Goal: Information Seeking & Learning: Learn about a topic

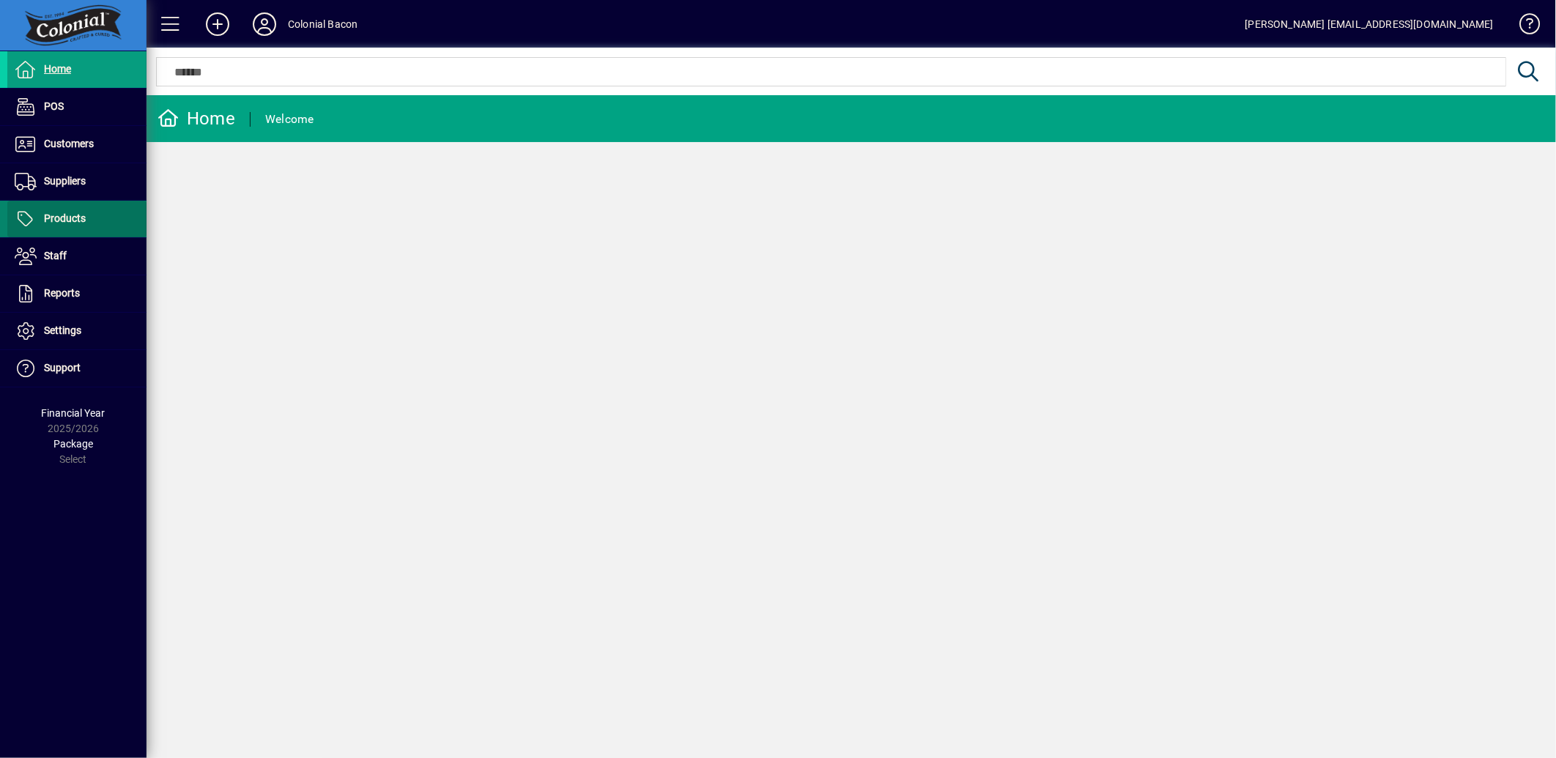
drag, startPoint x: 53, startPoint y: 216, endPoint x: 84, endPoint y: 202, distance: 34.1
click at [53, 216] on span "Products" at bounding box center [65, 219] width 42 height 12
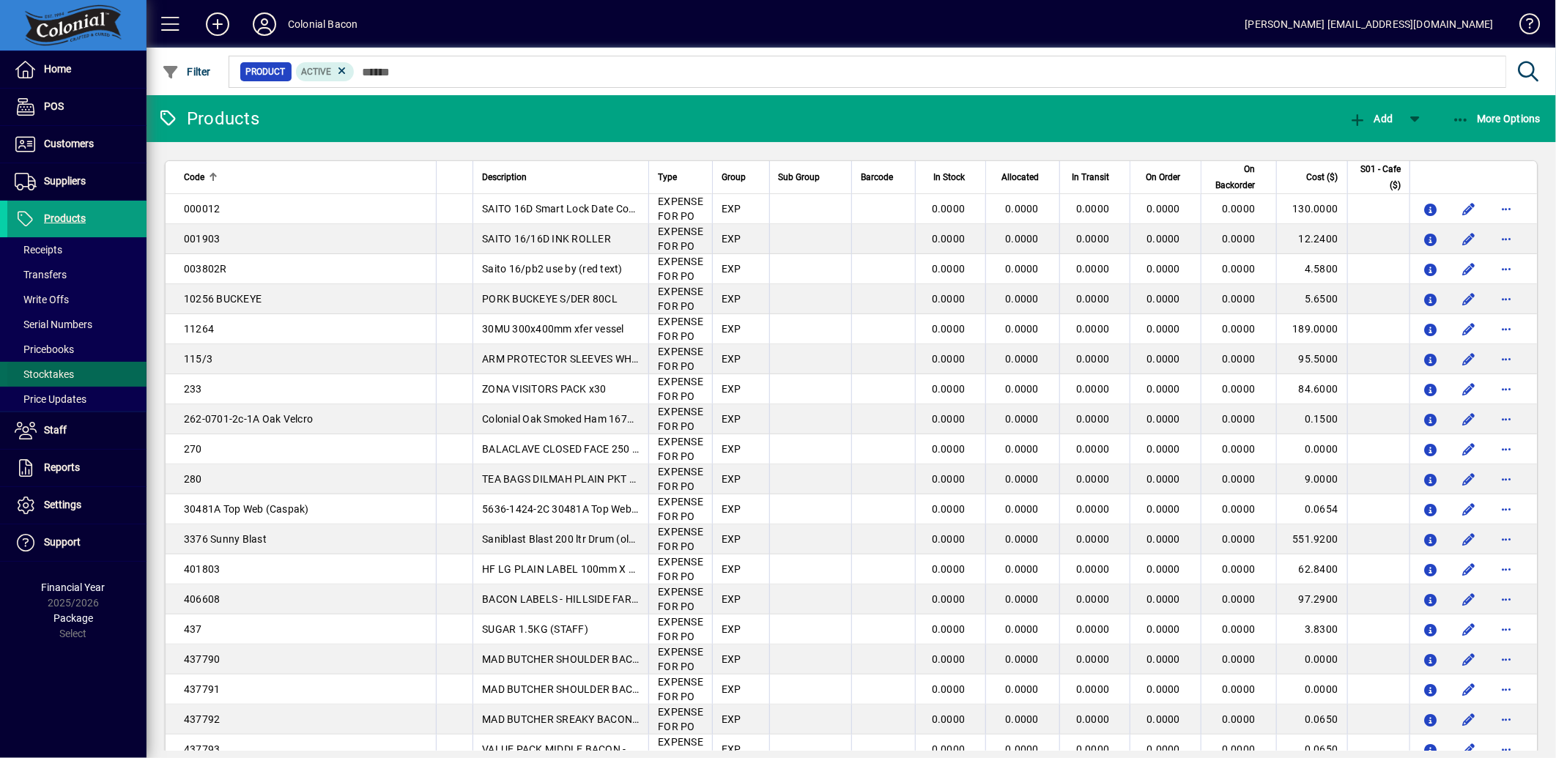
click at [88, 376] on span at bounding box center [76, 374] width 139 height 35
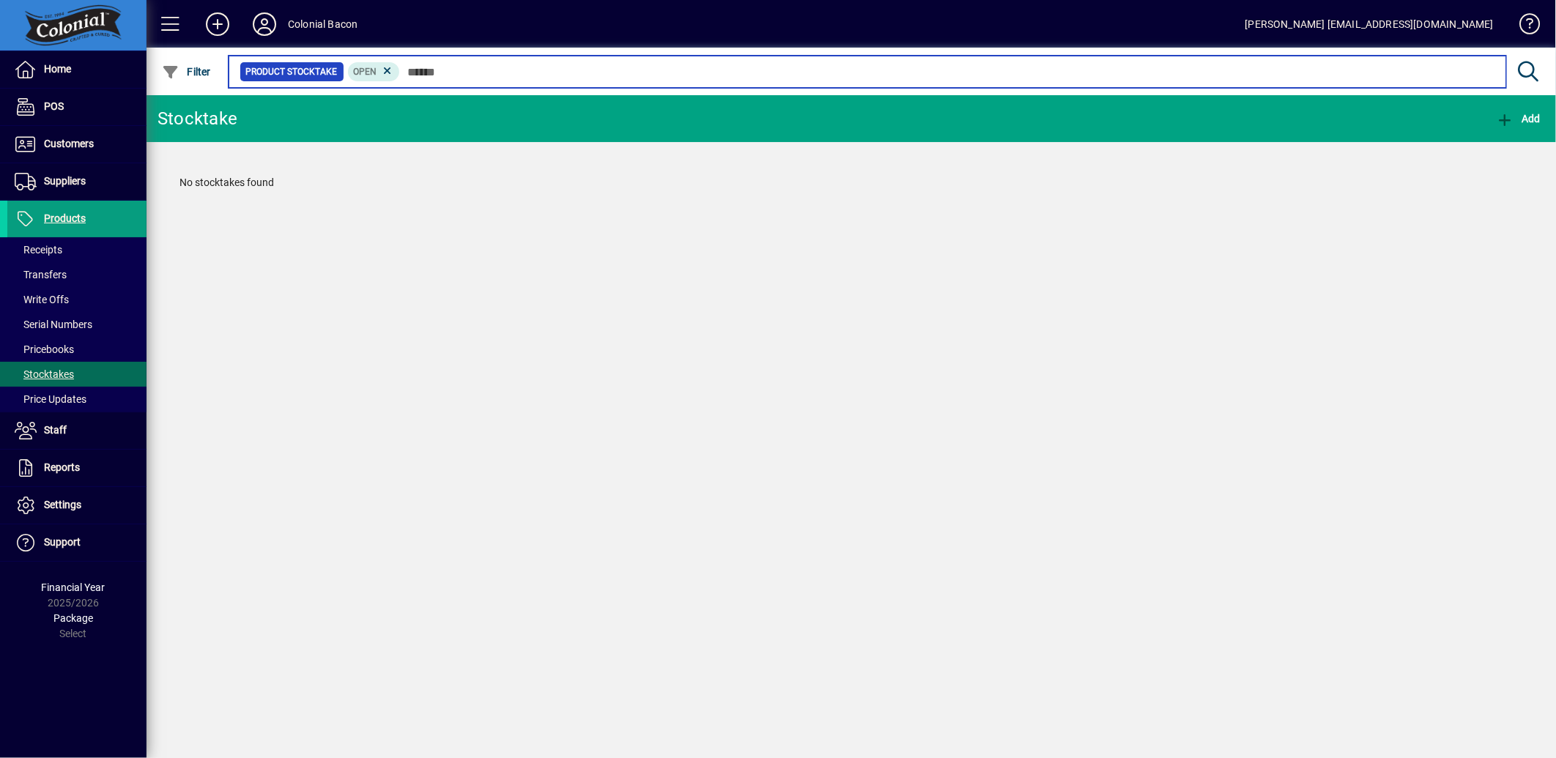
click at [451, 76] on input "text" at bounding box center [947, 72] width 1095 height 21
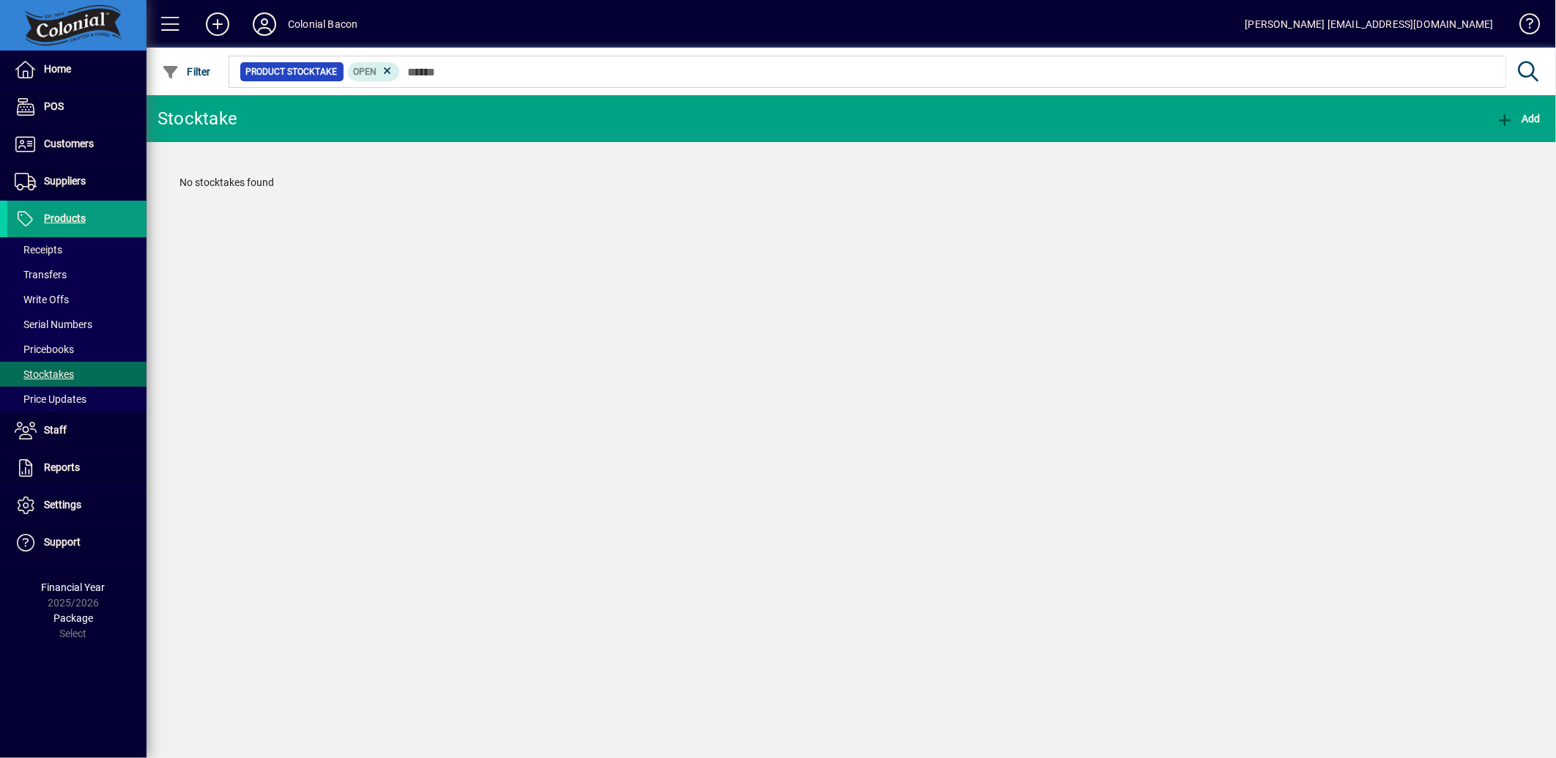
click at [389, 506] on div "Stocktake Add No stocktakes found" at bounding box center [852, 426] width 1410 height 663
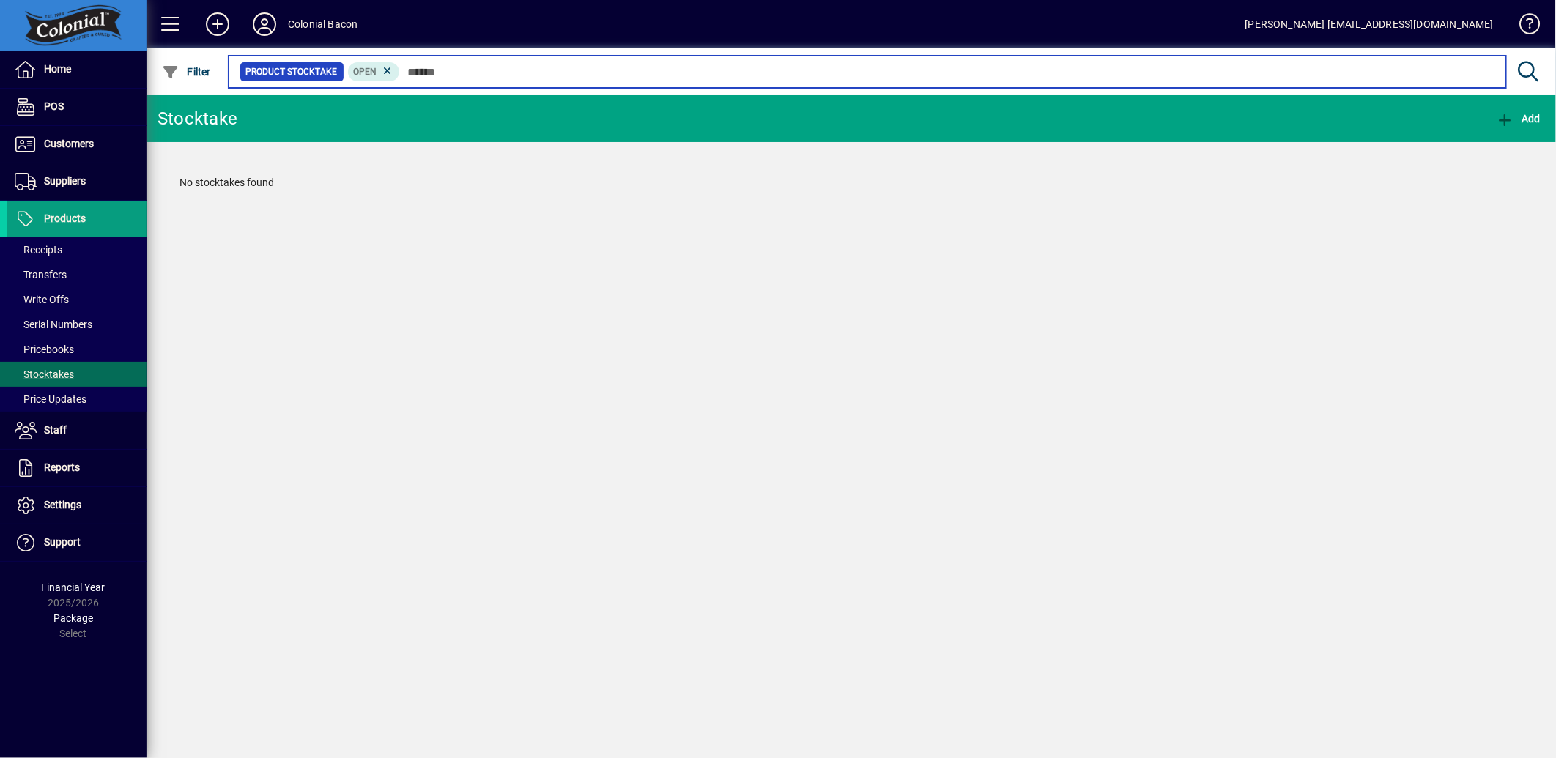
click at [447, 70] on input "text" at bounding box center [947, 72] width 1095 height 21
type input "**"
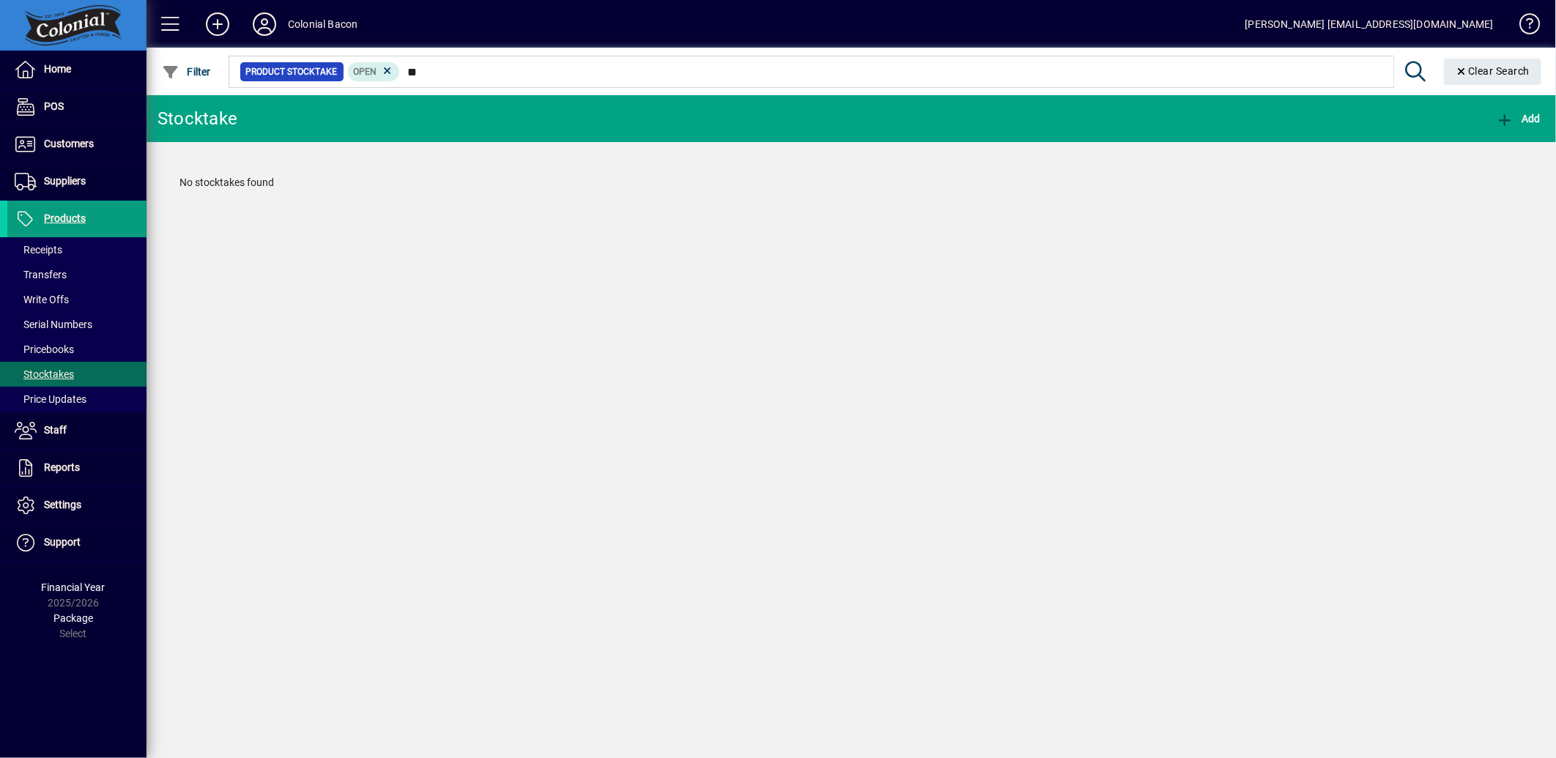
click at [1408, 67] on icon at bounding box center [1417, 72] width 26 height 21
drag, startPoint x: 385, startPoint y: 69, endPoint x: 352, endPoint y: 83, distance: 35.1
click at [385, 69] on icon at bounding box center [387, 70] width 13 height 13
click at [48, 225] on span "Products" at bounding box center [46, 219] width 78 height 18
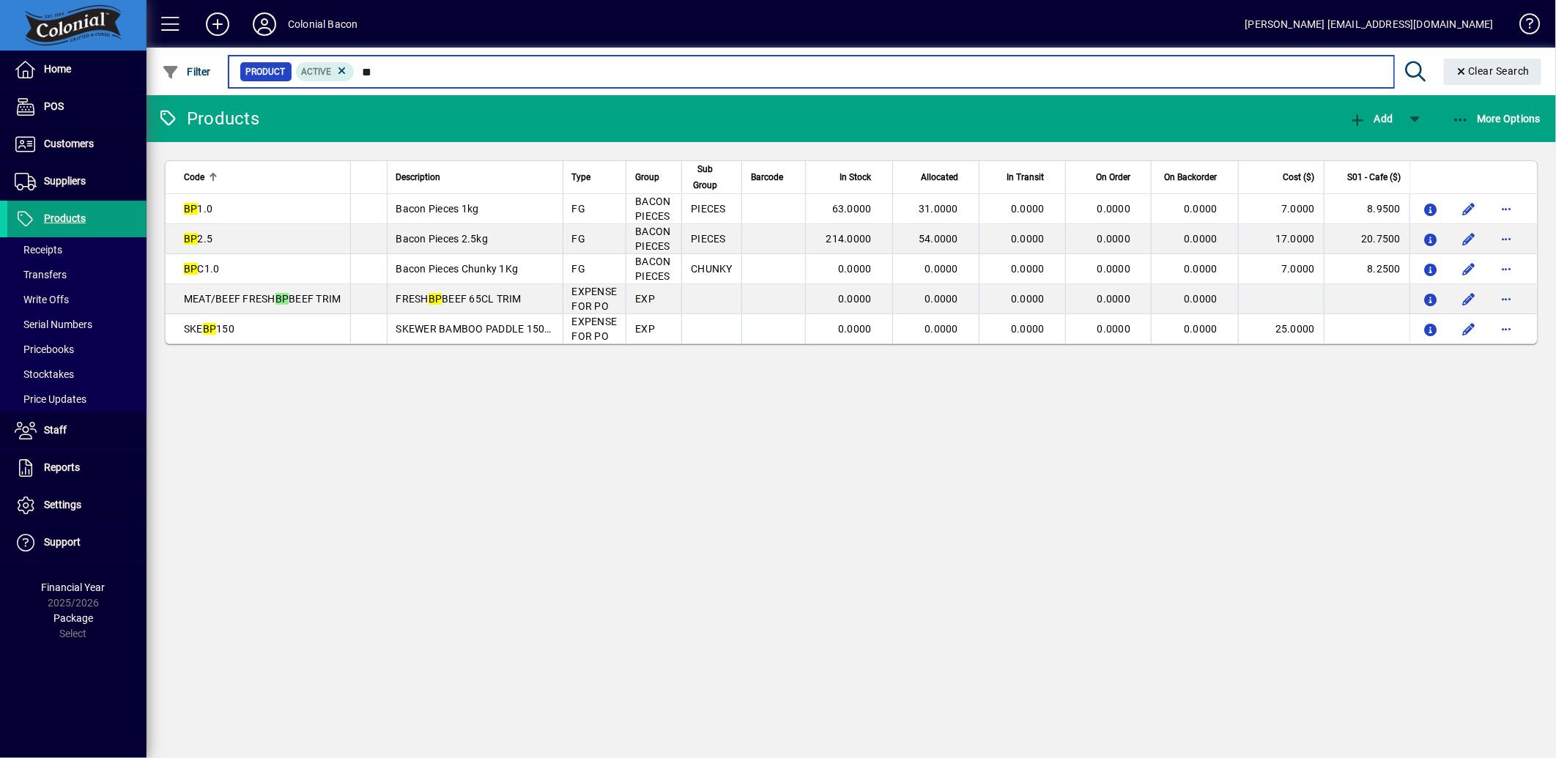
type input "**"
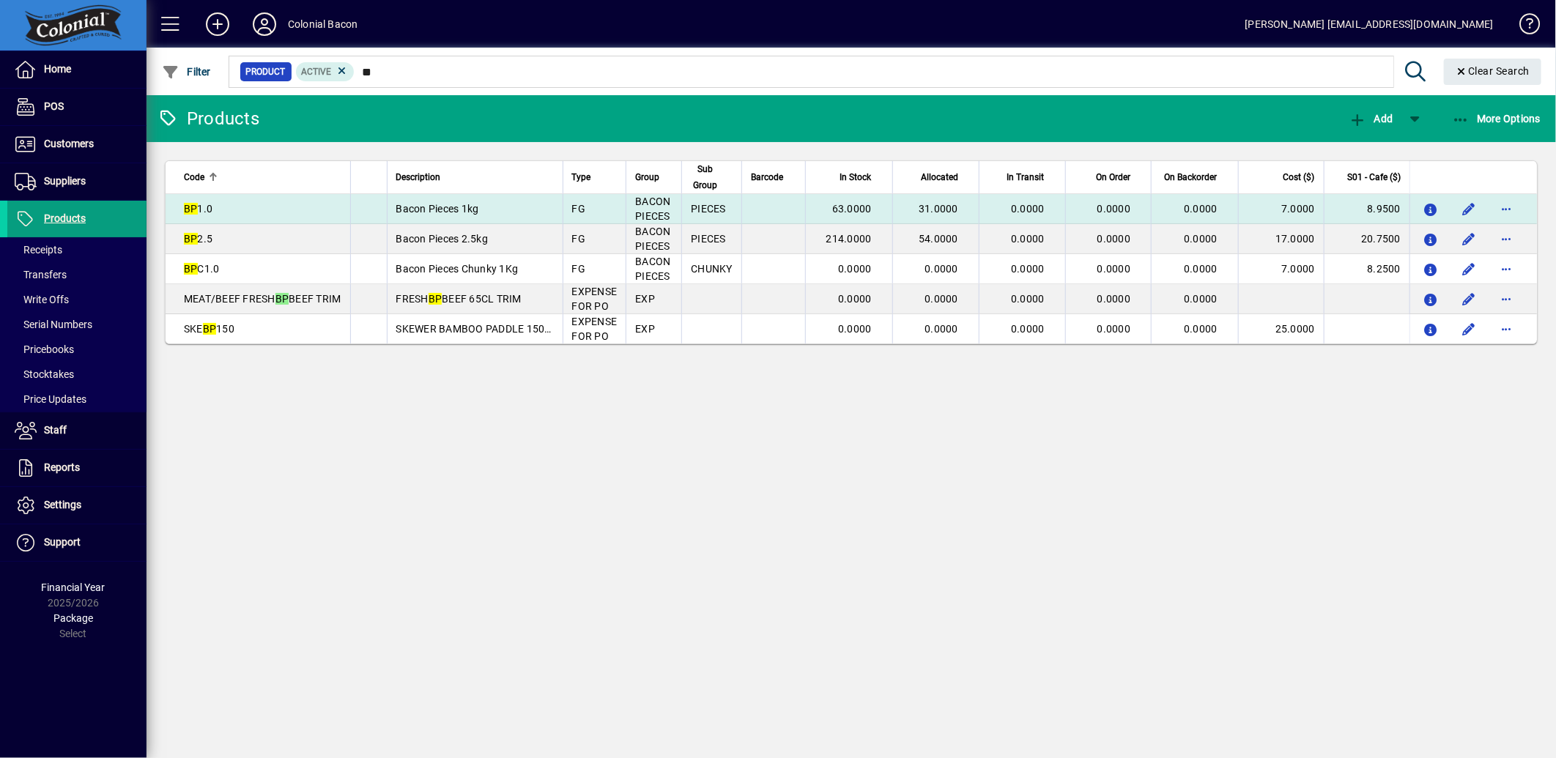
click at [262, 210] on div "BP 1.0" at bounding box center [263, 209] width 158 height 15
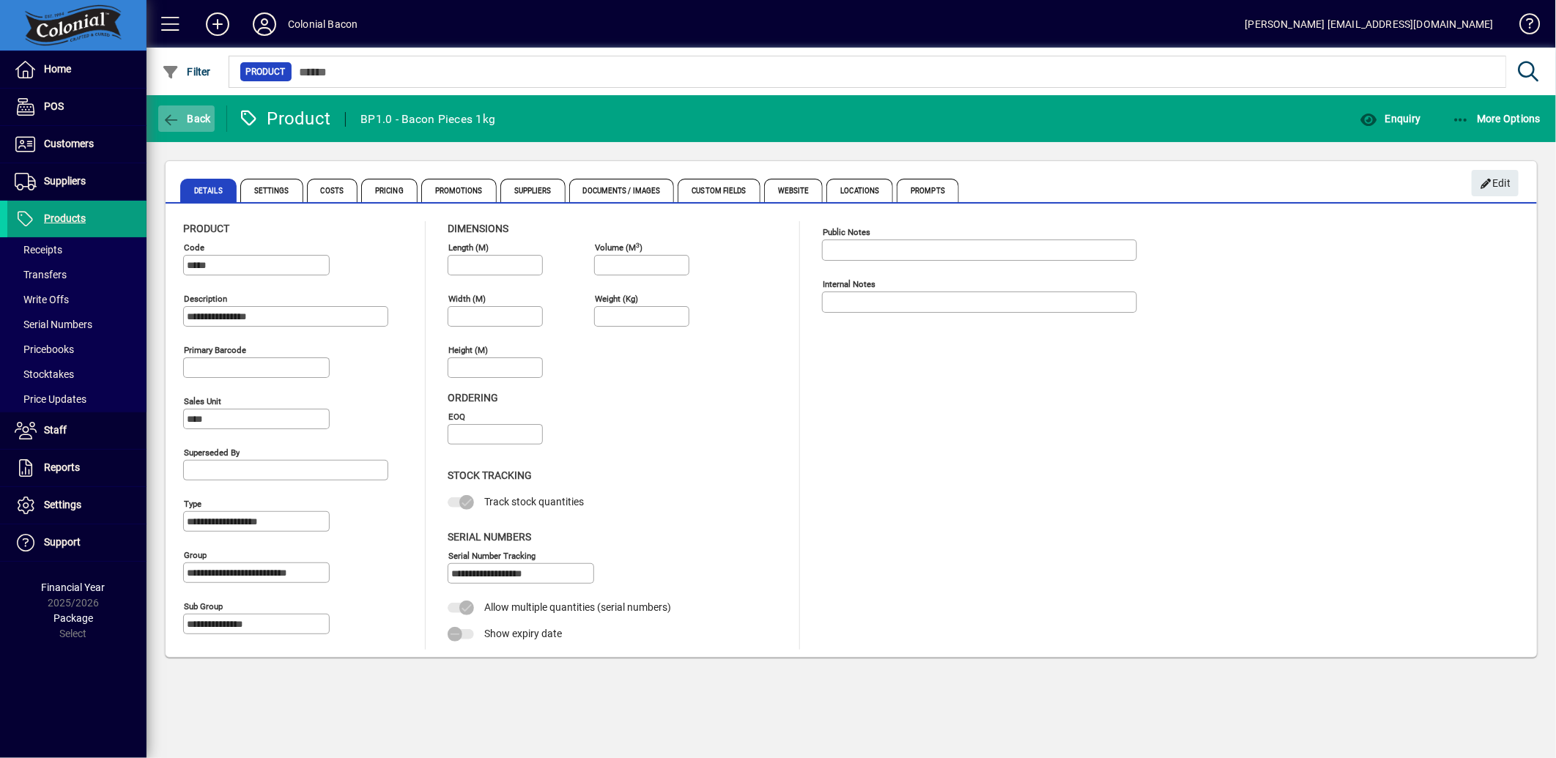
click at [191, 114] on span "Back" at bounding box center [186, 119] width 49 height 12
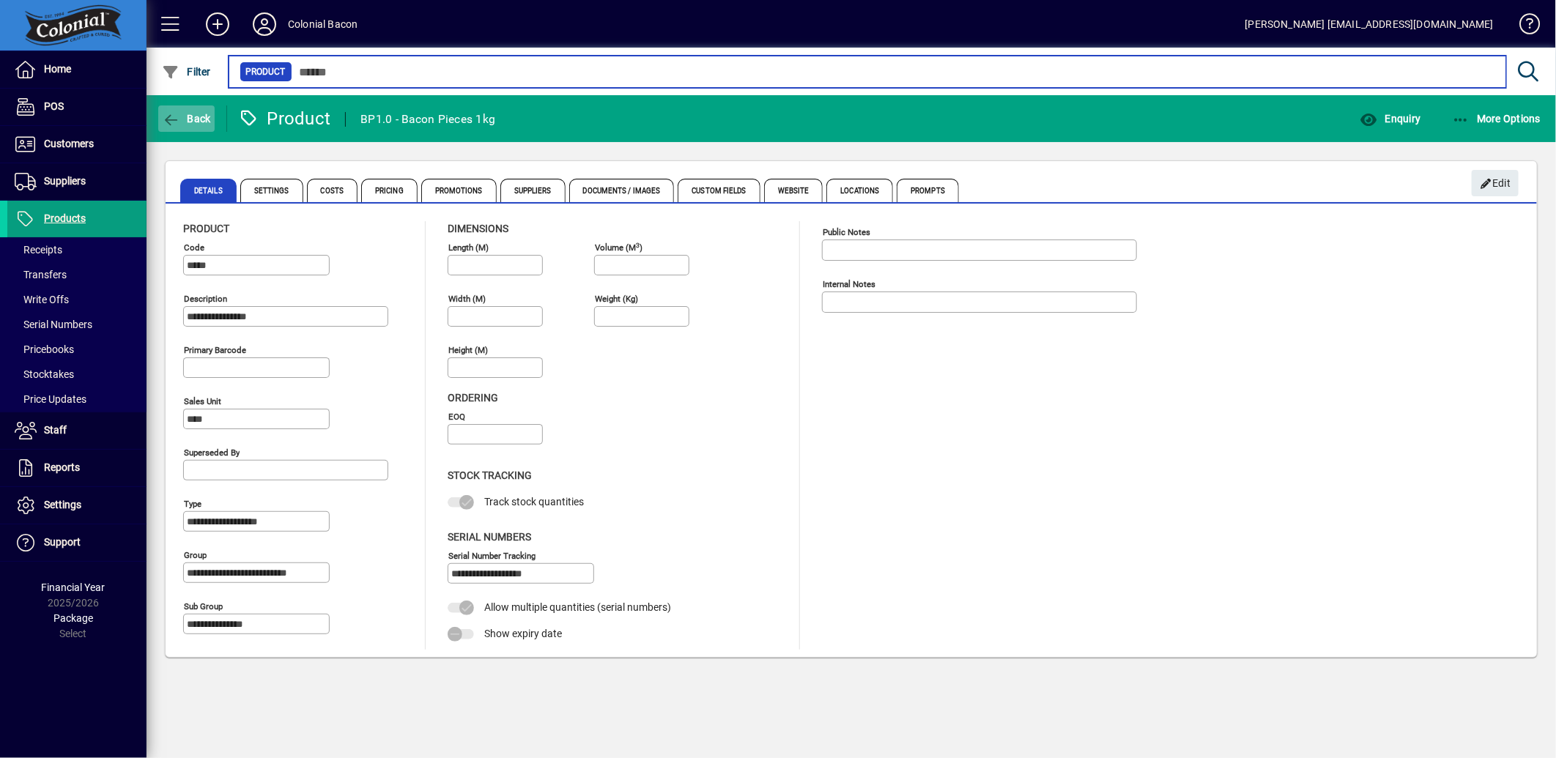
type input "**"
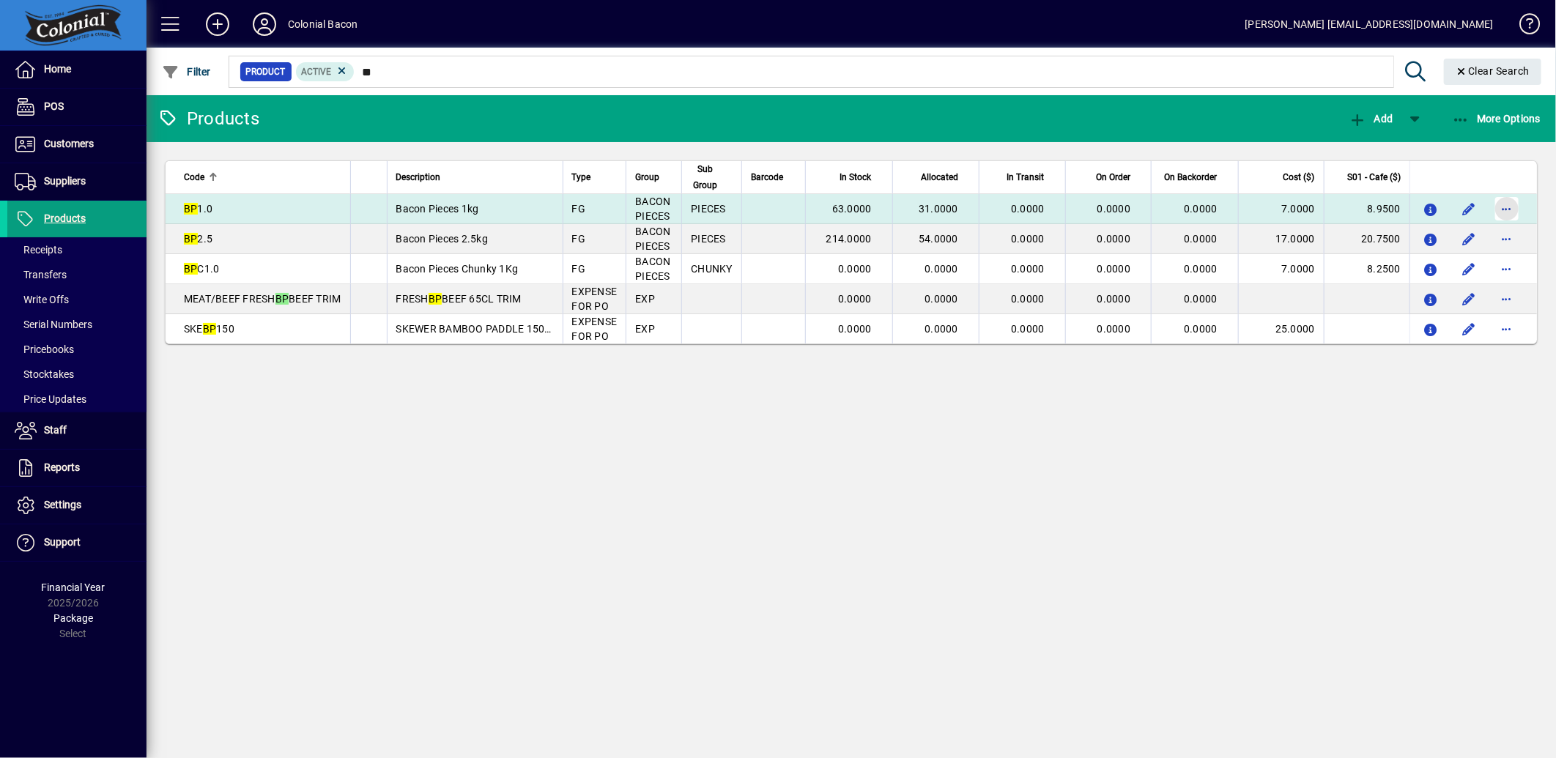
click at [1511, 206] on span "button" at bounding box center [1507, 208] width 35 height 35
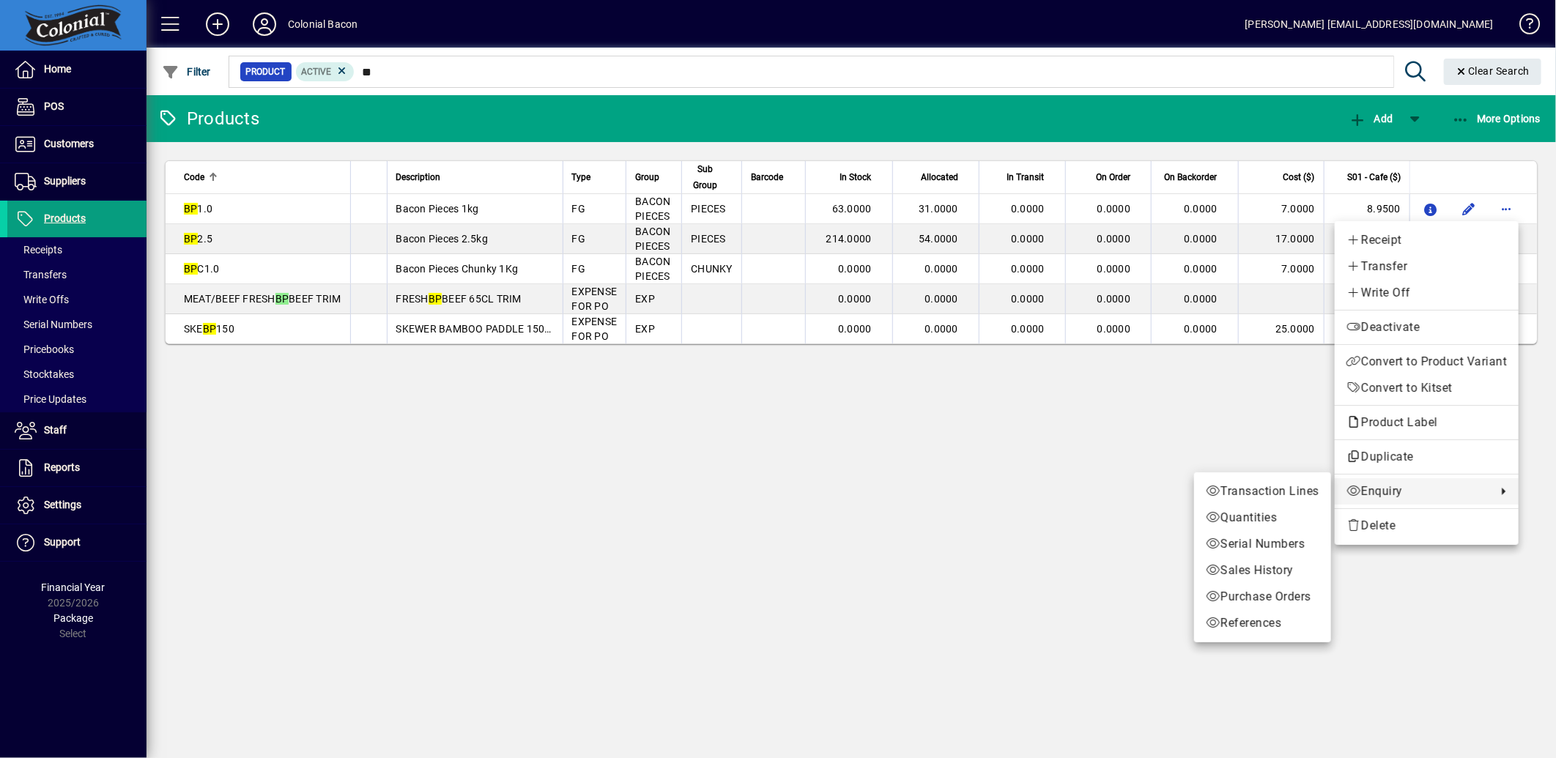
drag, startPoint x: 971, startPoint y: 460, endPoint x: 931, endPoint y: 514, distance: 66.5
click at [970, 462] on div at bounding box center [778, 379] width 1556 height 758
